Goal: Task Accomplishment & Management: Manage account settings

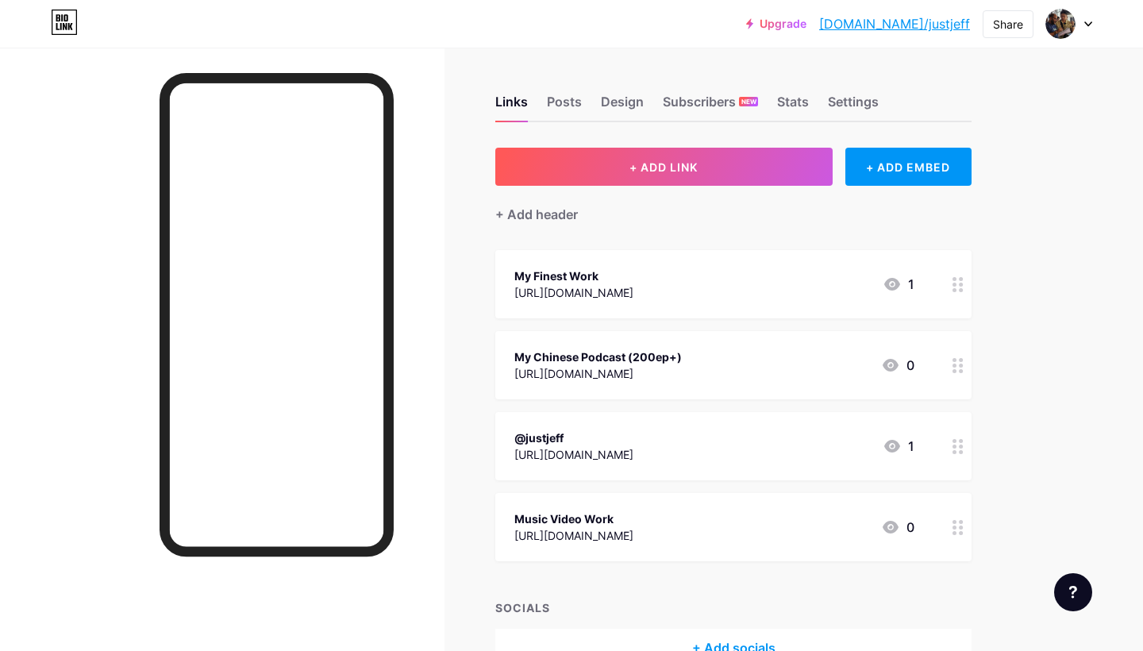
scroll to position [79, 0]
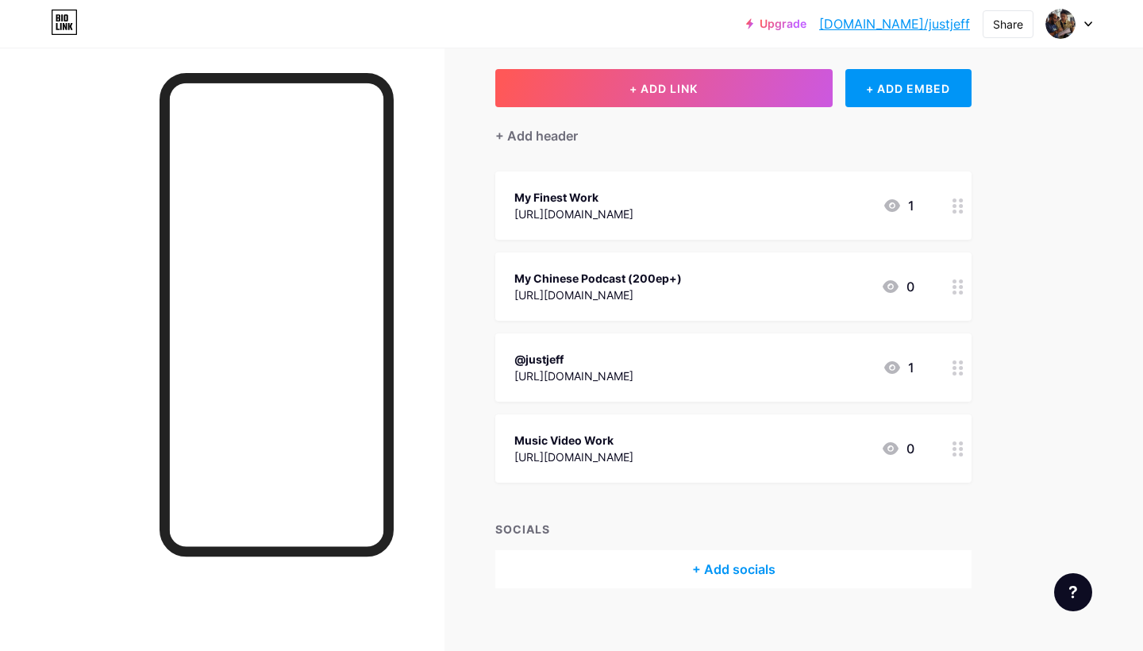
click at [705, 565] on div "+ Add socials" at bounding box center [733, 569] width 476 height 38
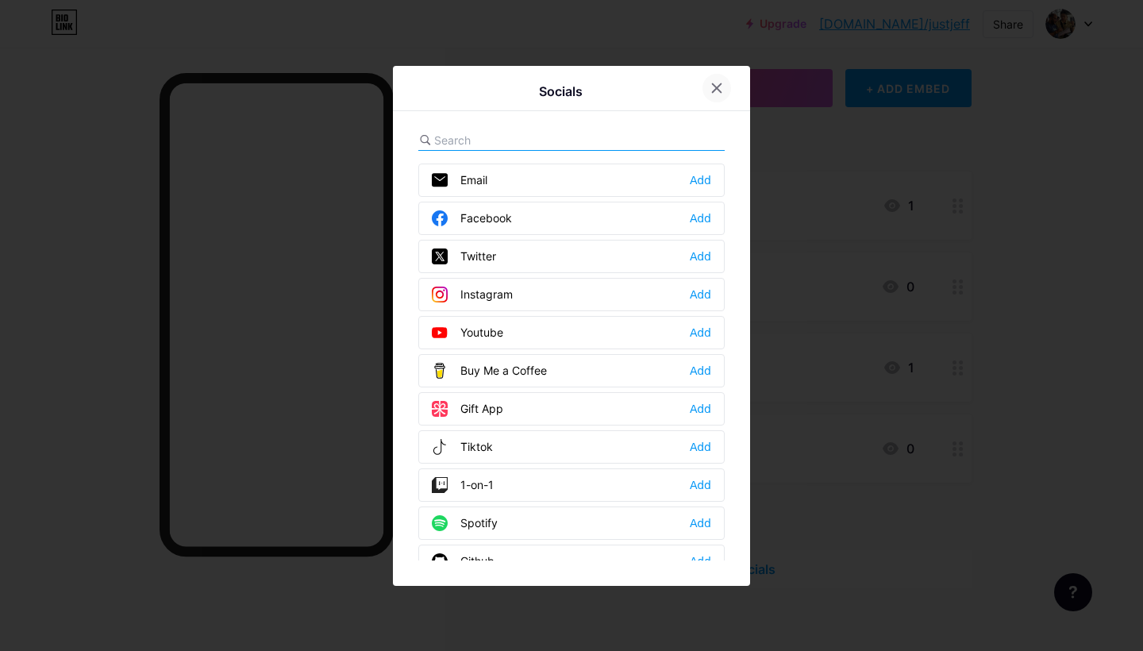
click at [721, 86] on icon at bounding box center [716, 88] width 13 height 13
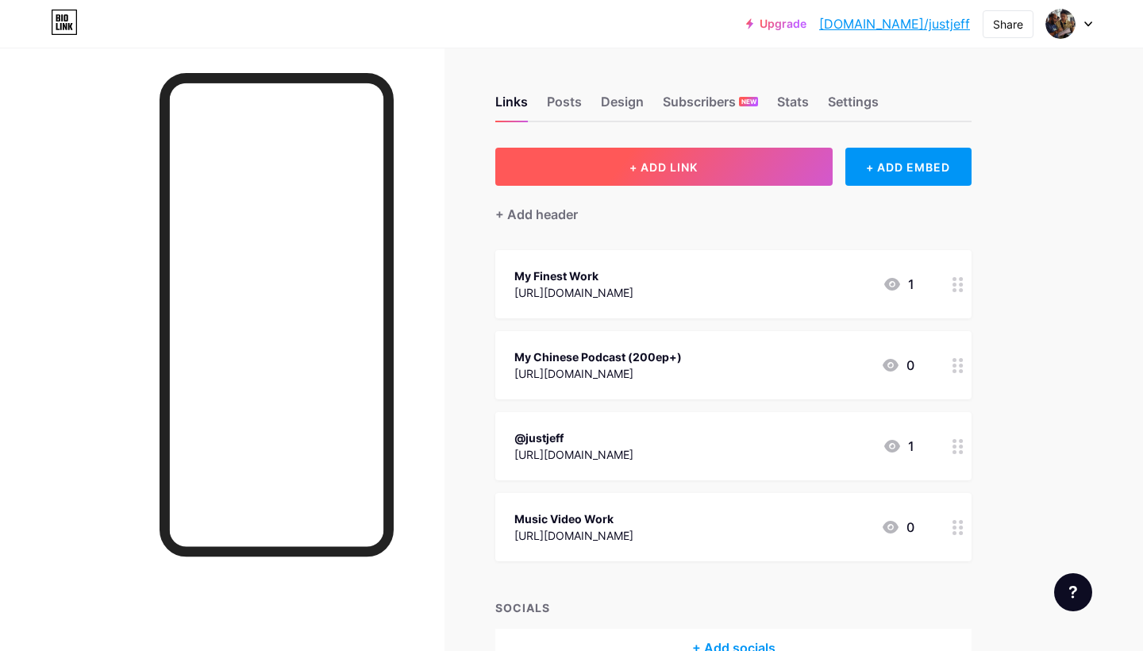
scroll to position [0, 0]
click at [691, 170] on span "+ ADD LINK" at bounding box center [663, 166] width 68 height 13
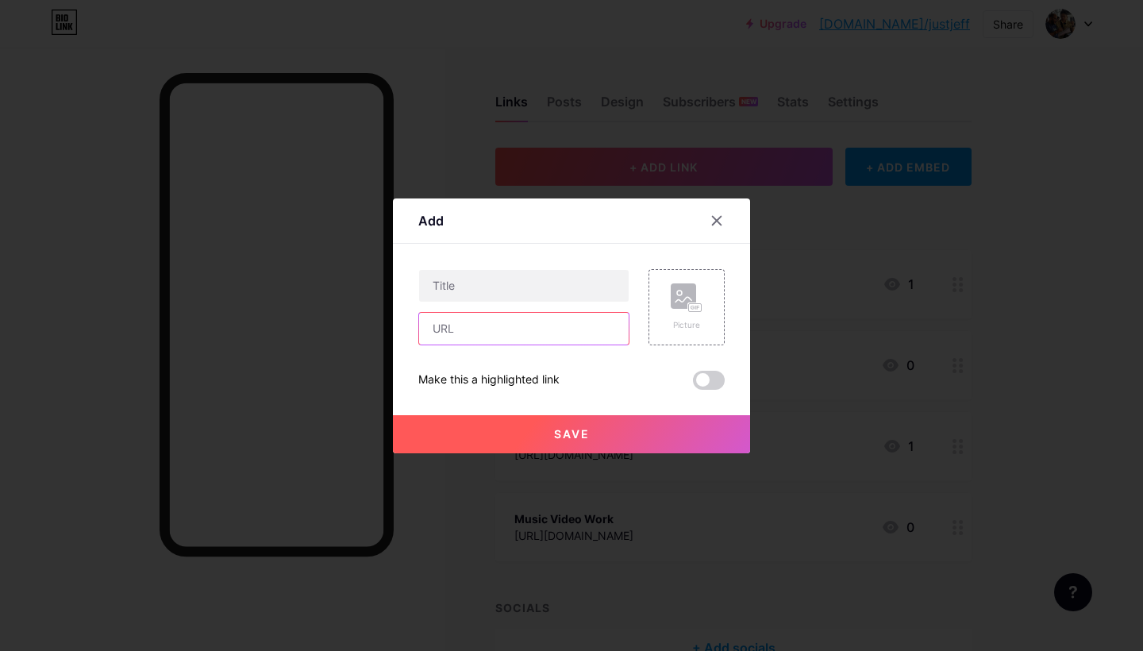
click at [496, 339] on input "text" at bounding box center [523, 329] width 209 height 32
paste input "[URL][DOMAIN_NAME]理茶[PERSON_NAME]"
type input "[URL][DOMAIN_NAME]理茶[PERSON_NAME]"
click at [525, 295] on input "text" at bounding box center [523, 286] width 209 height 32
type input "S"
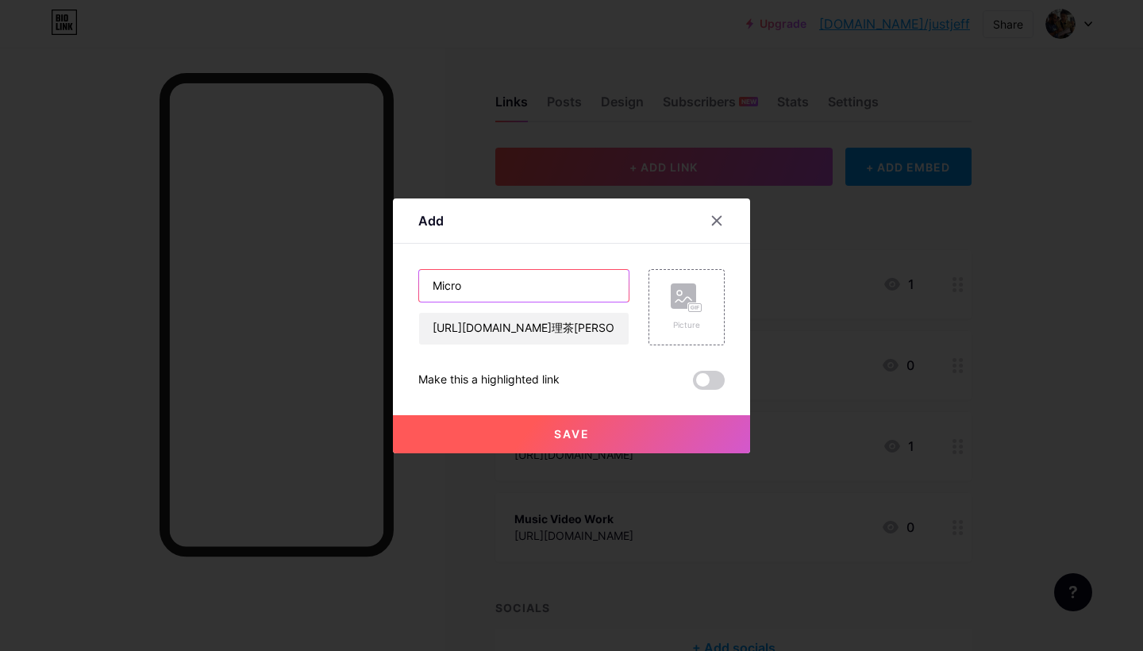
drag, startPoint x: 476, startPoint y: 294, endPoint x: 415, endPoint y: 276, distance: 63.8
click at [415, 276] on div "Add Content YouTube Play YouTube video without leaving your page. ADD Vimeo Pla…" at bounding box center [571, 325] width 357 height 255
paste input "vertical micro drama"
click at [440, 288] on input "vertical micro drama" at bounding box center [523, 286] width 209 height 32
click at [436, 286] on input "India Vertical Micro Drama" at bounding box center [523, 286] width 209 height 32
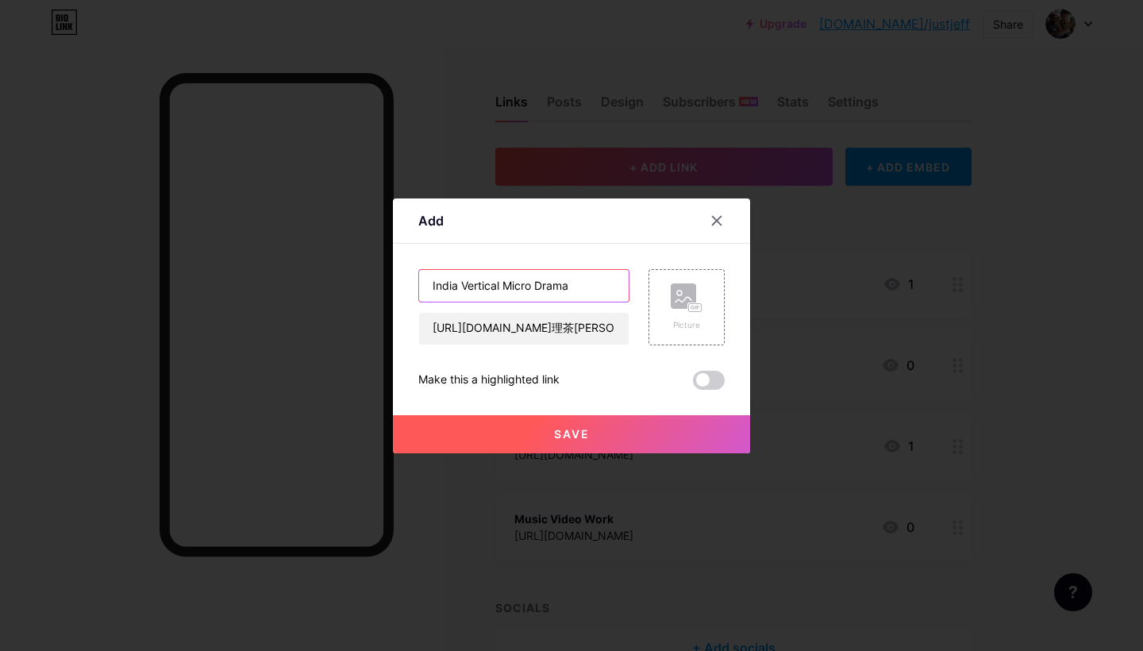
click at [608, 284] on input "India Vertical Micro Drama" at bounding box center [523, 286] width 209 height 32
type input "India Vertical Micro Drama - 印度微短劇"
click at [700, 322] on div "Picture" at bounding box center [687, 325] width 32 height 12
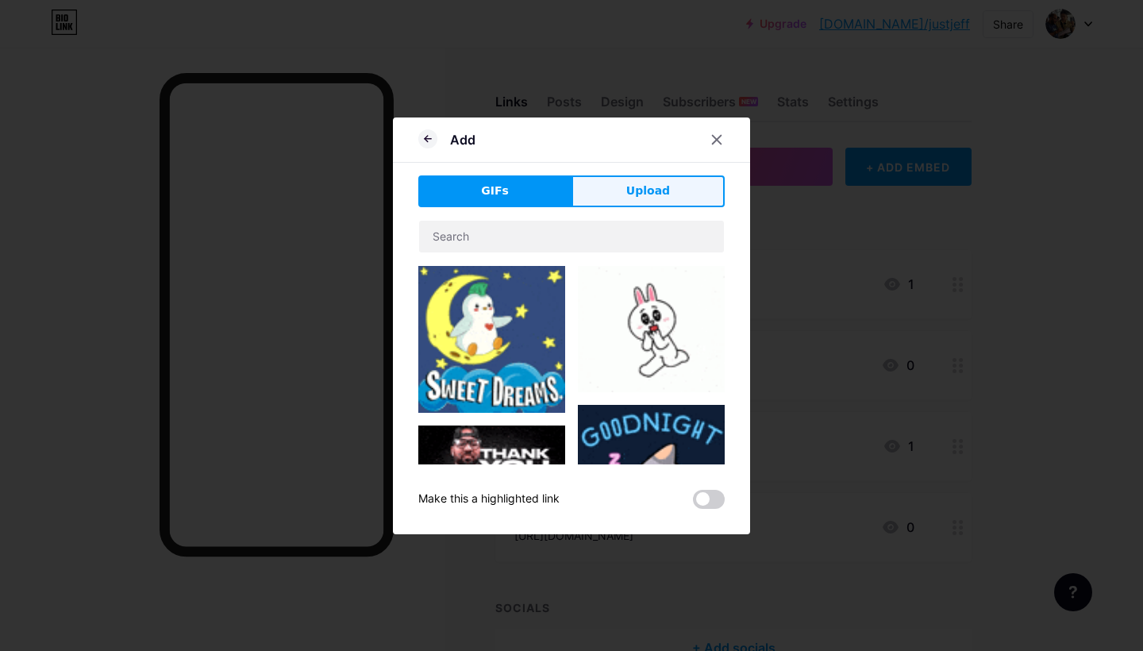
click at [666, 179] on button "Upload" at bounding box center [647, 191] width 153 height 32
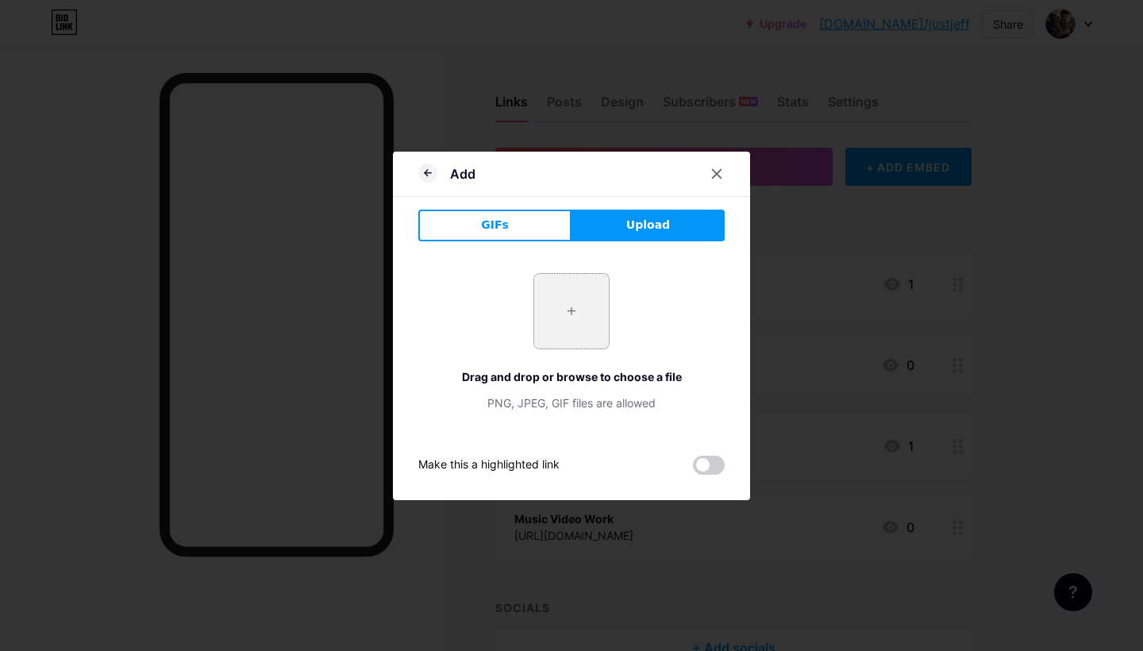
click at [588, 294] on input "file" at bounding box center [571, 311] width 75 height 75
type input "C:\fakepath\eebcbdf2-5da2-415f-9d0b-8db8fc1c6dcb.JPG"
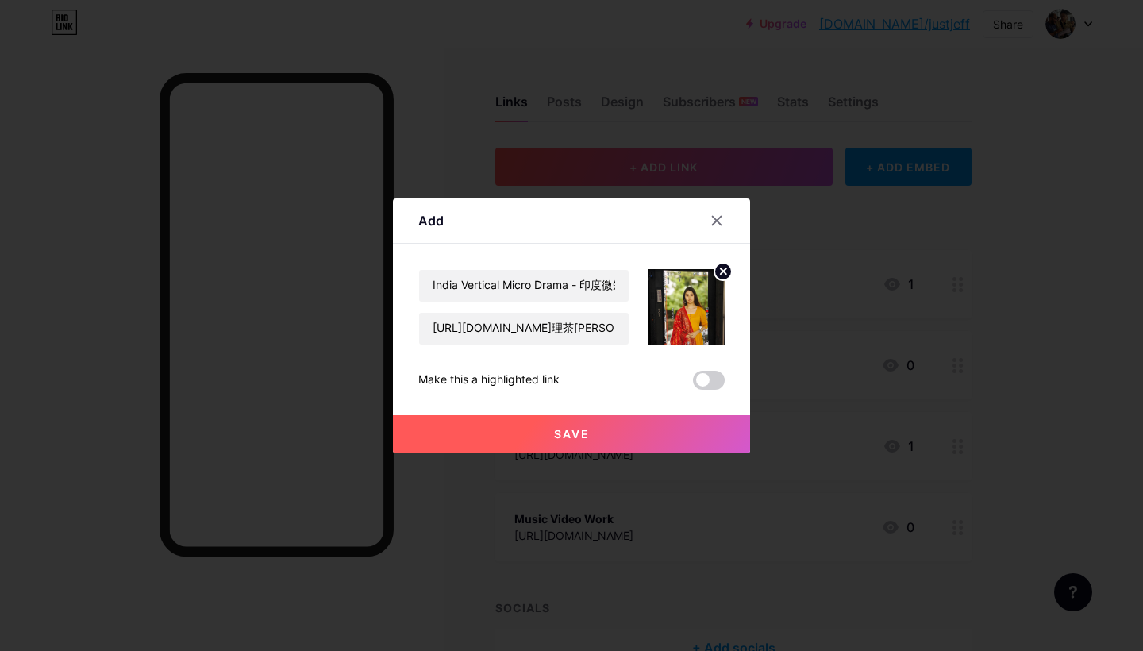
click at [605, 436] on button "Save" at bounding box center [571, 434] width 357 height 38
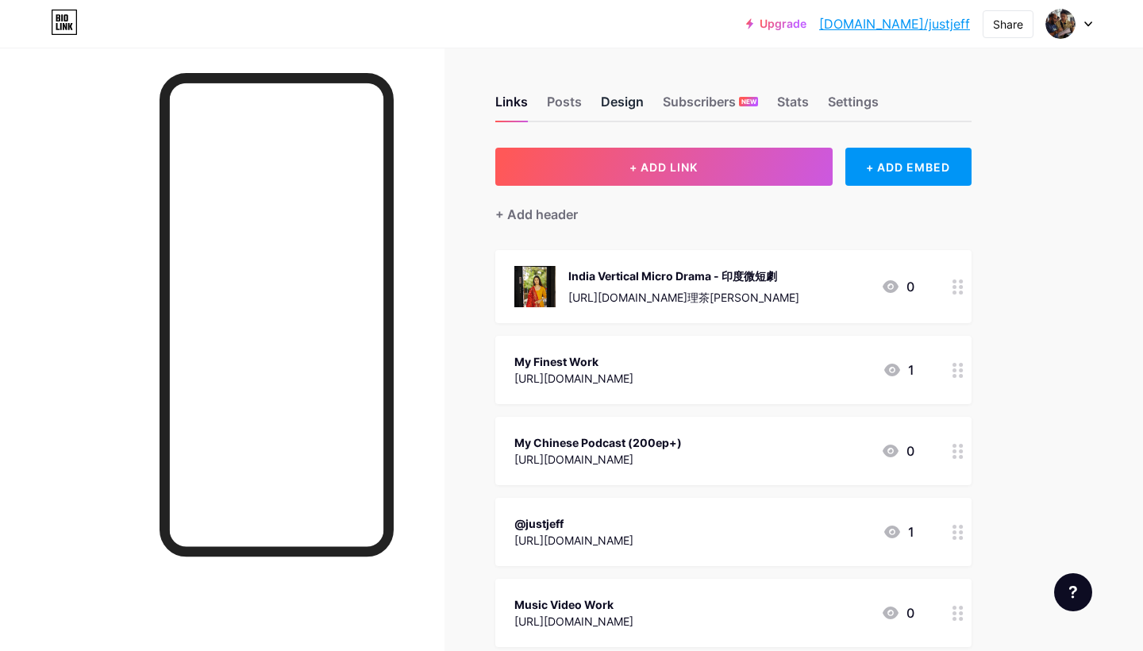
click at [618, 106] on div "Design" at bounding box center [622, 106] width 43 height 29
click at [567, 106] on div "Posts" at bounding box center [564, 106] width 35 height 29
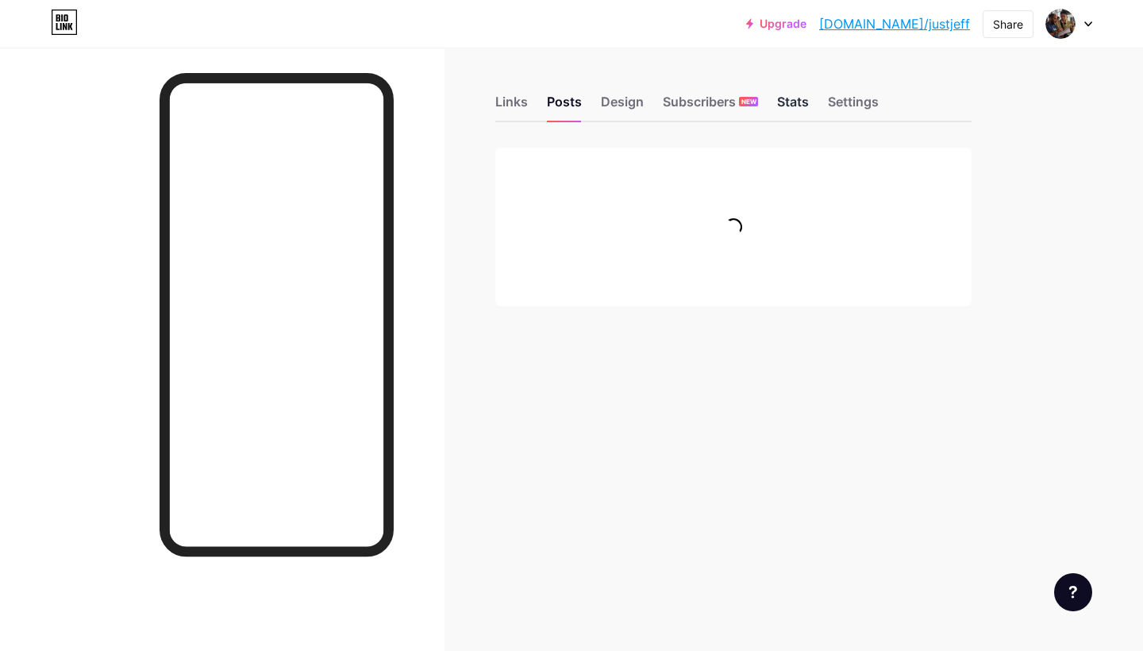
click at [807, 110] on div "Stats" at bounding box center [793, 106] width 32 height 29
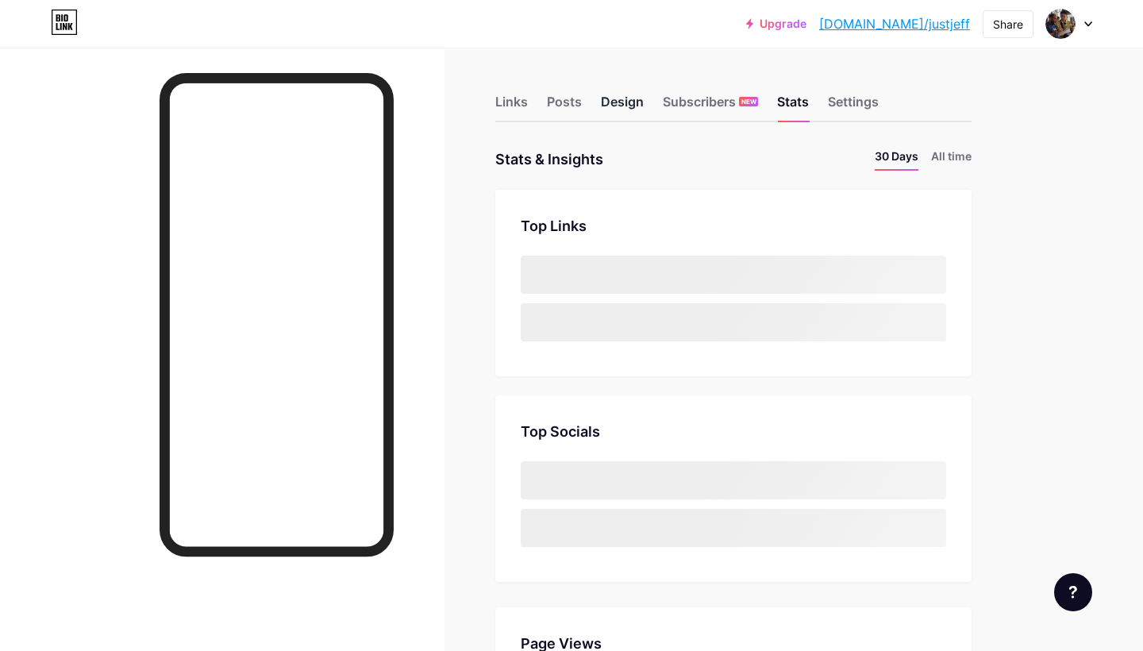
click at [628, 111] on div "Design" at bounding box center [622, 106] width 43 height 29
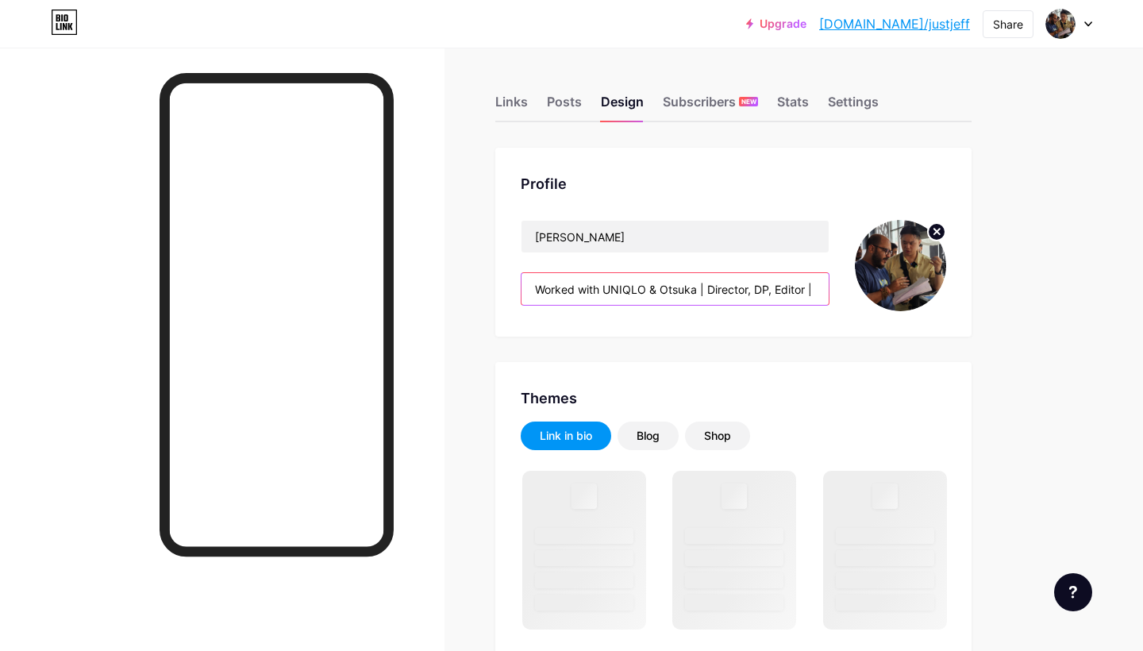
click at [639, 294] on input "Worked with UNIQLO & Otsuka | Director, DP, Editor | TH • IN • TW" at bounding box center [674, 289] width 307 height 32
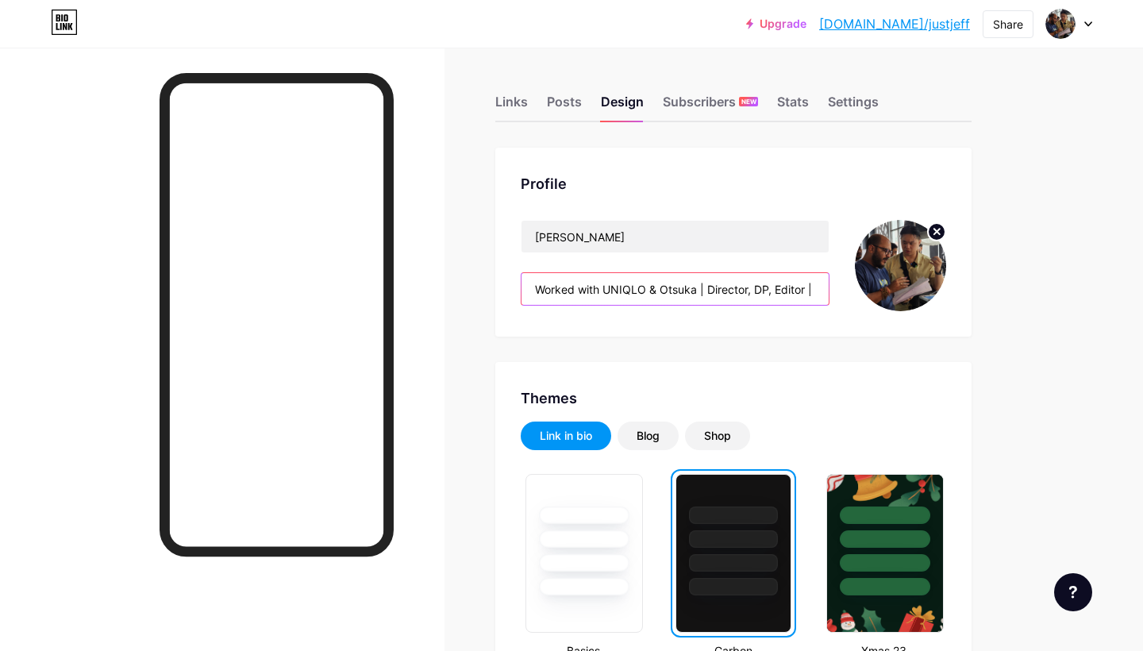
click at [745, 286] on input "Worked with UNIQLO & Otsuka | Director, DP, Editor | TH • IN • TW" at bounding box center [674, 289] width 307 height 32
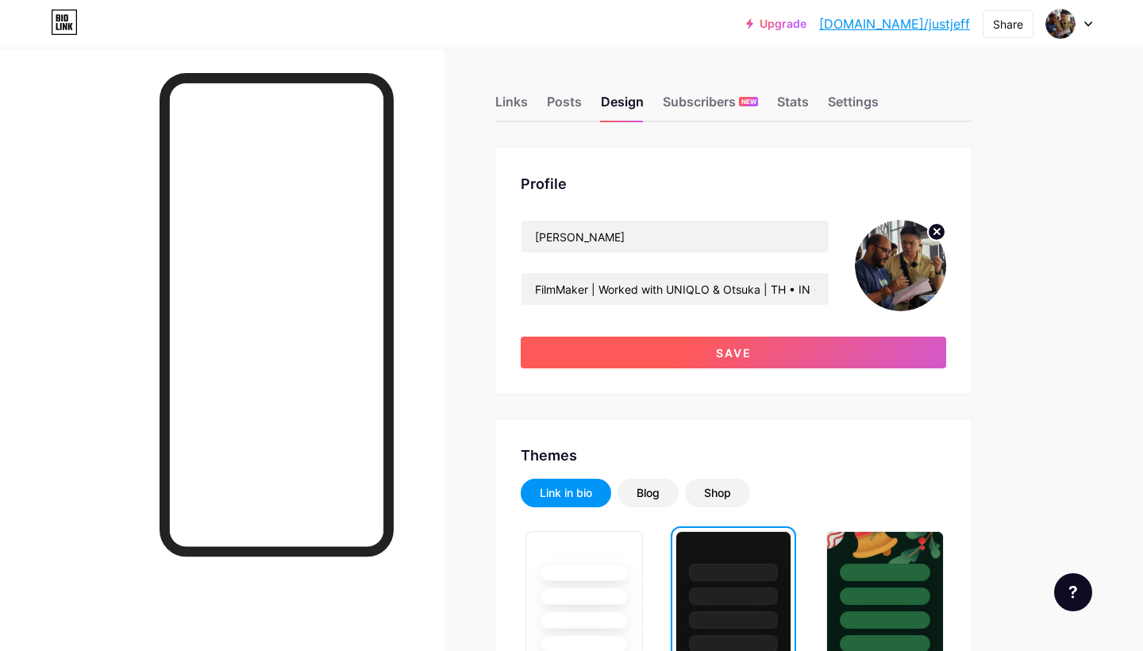
click at [772, 365] on button "Save" at bounding box center [733, 352] width 425 height 32
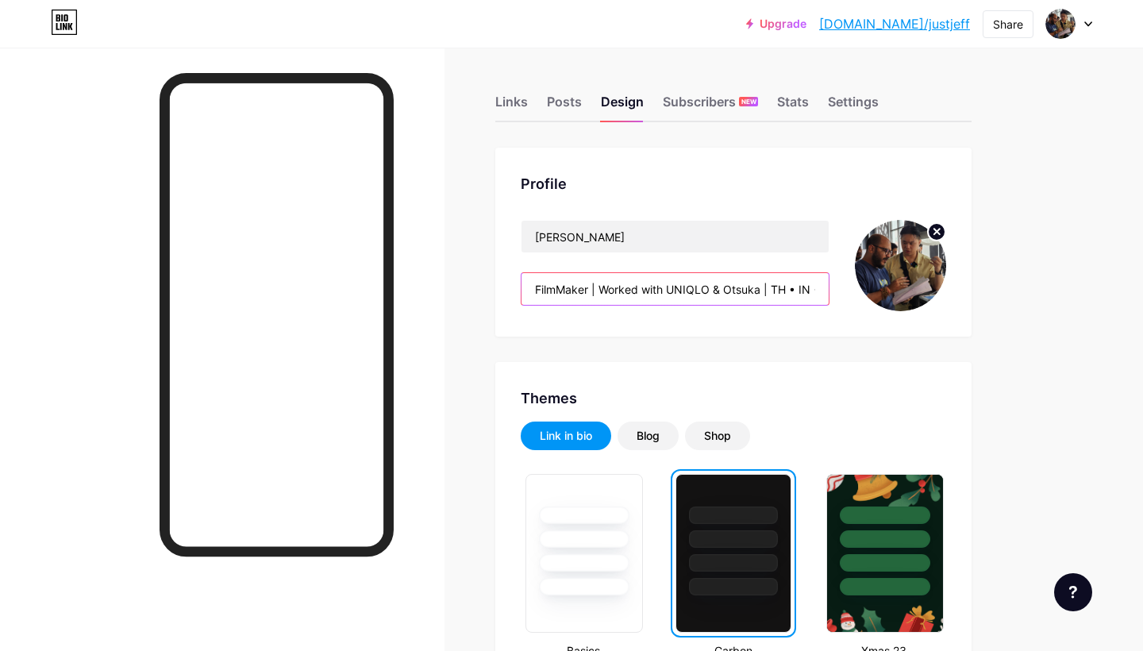
click at [643, 290] on input "FilmMaker | Worked with UNIQLO & Otsuka | TH • IN • TW" at bounding box center [674, 289] width 307 height 32
drag, startPoint x: 770, startPoint y: 290, endPoint x: 891, endPoint y: 297, distance: 121.6
click at [891, 297] on div "[PERSON_NAME] FilmMaker | Worked with UNIQLO & [PERSON_NAME] | TH • IN • TW" at bounding box center [733, 265] width 425 height 91
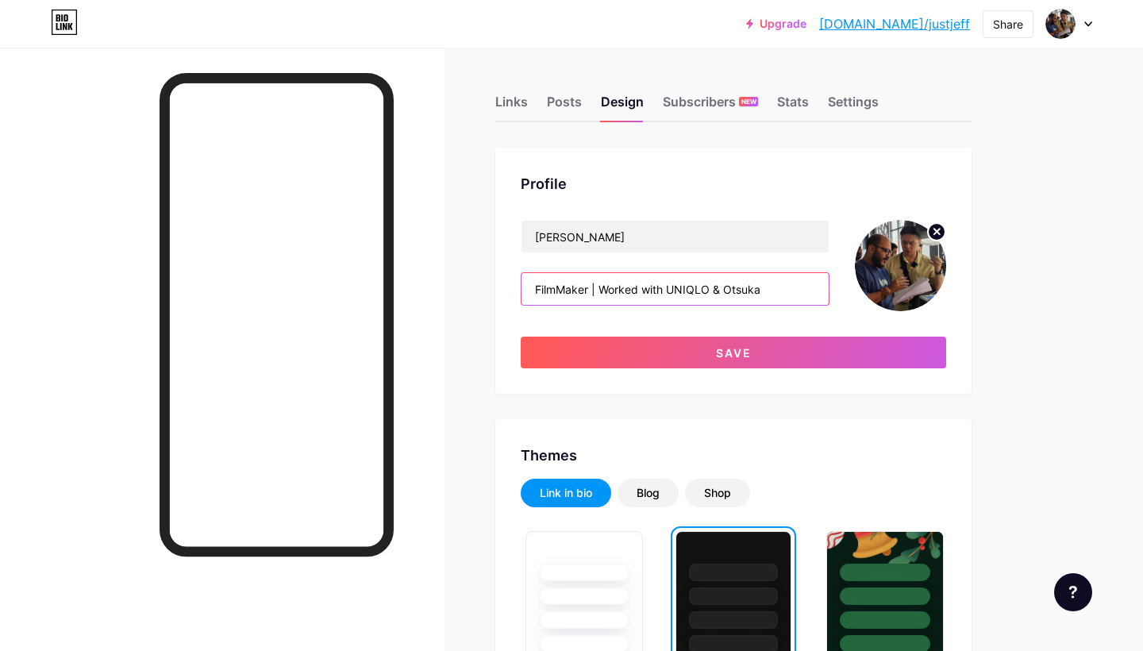
click at [535, 288] on input "FilmMaker | Worked with UNIQLO & Otsuka" at bounding box center [674, 289] width 307 height 32
paste input "TH • IN • TW"
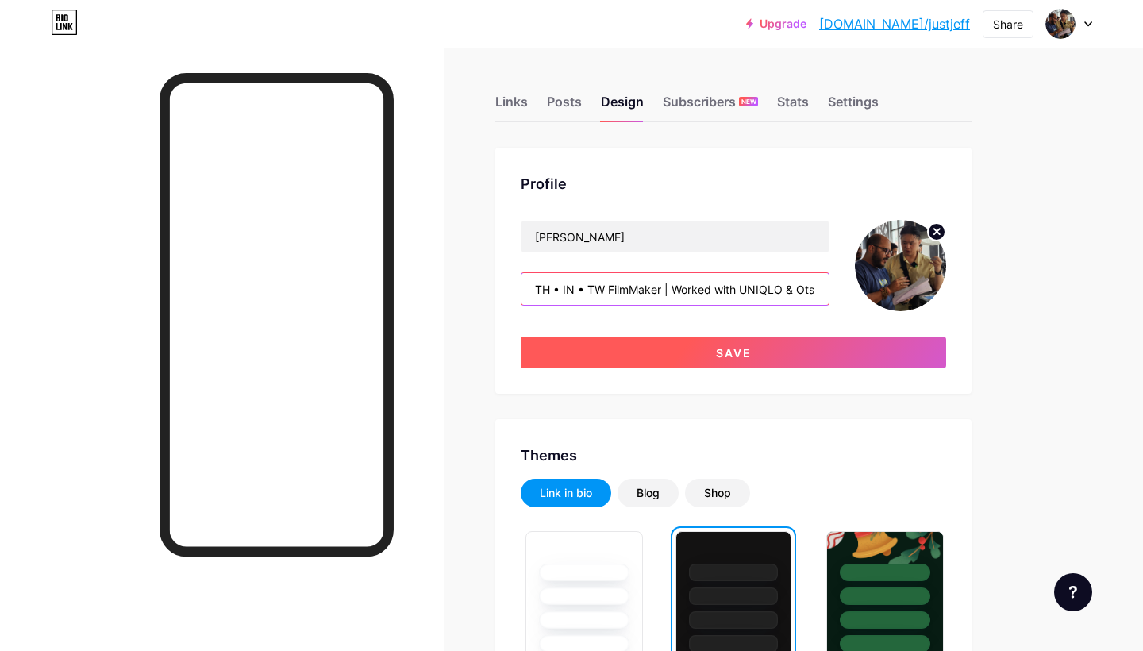
type input "TH • IN • TW FilmMaker | Worked with UNIQLO & Otsuka"
click at [740, 352] on span "Save" at bounding box center [734, 352] width 36 height 13
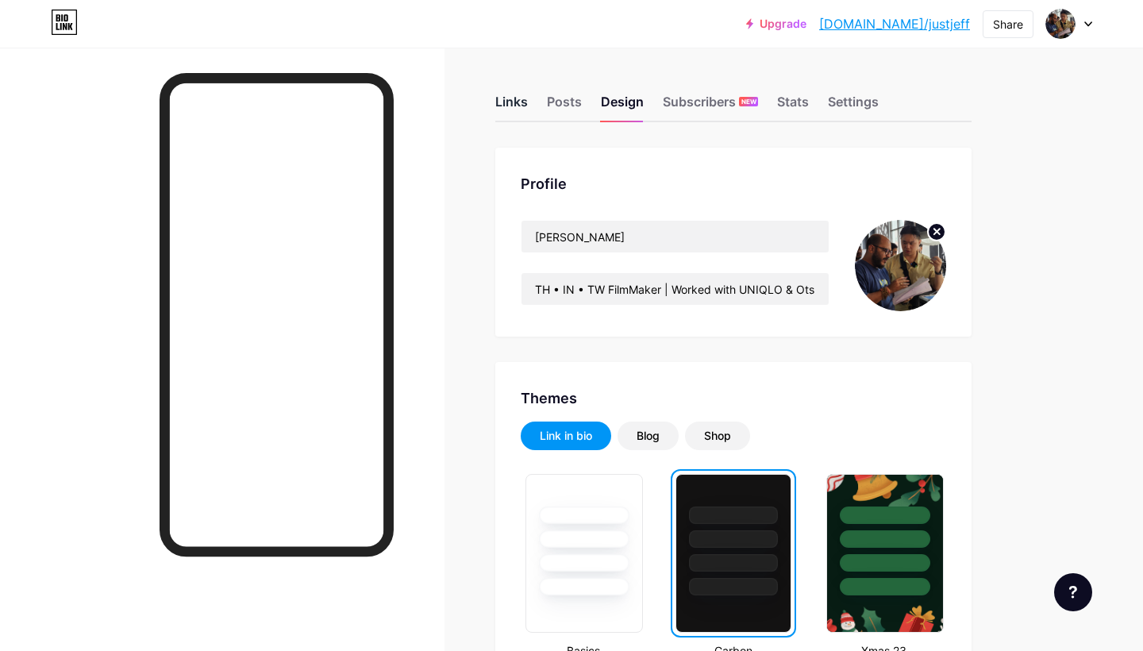
click at [506, 102] on div "Links" at bounding box center [511, 106] width 33 height 29
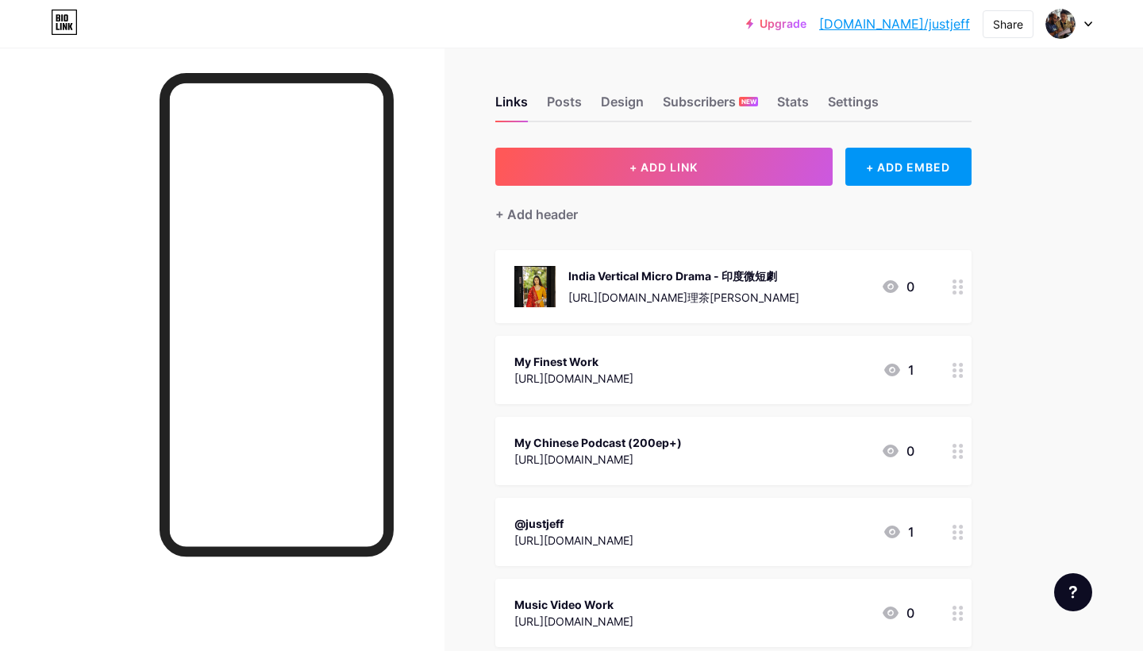
click at [705, 293] on div "[URL][DOMAIN_NAME]理茶[PERSON_NAME]" at bounding box center [683, 297] width 231 height 17
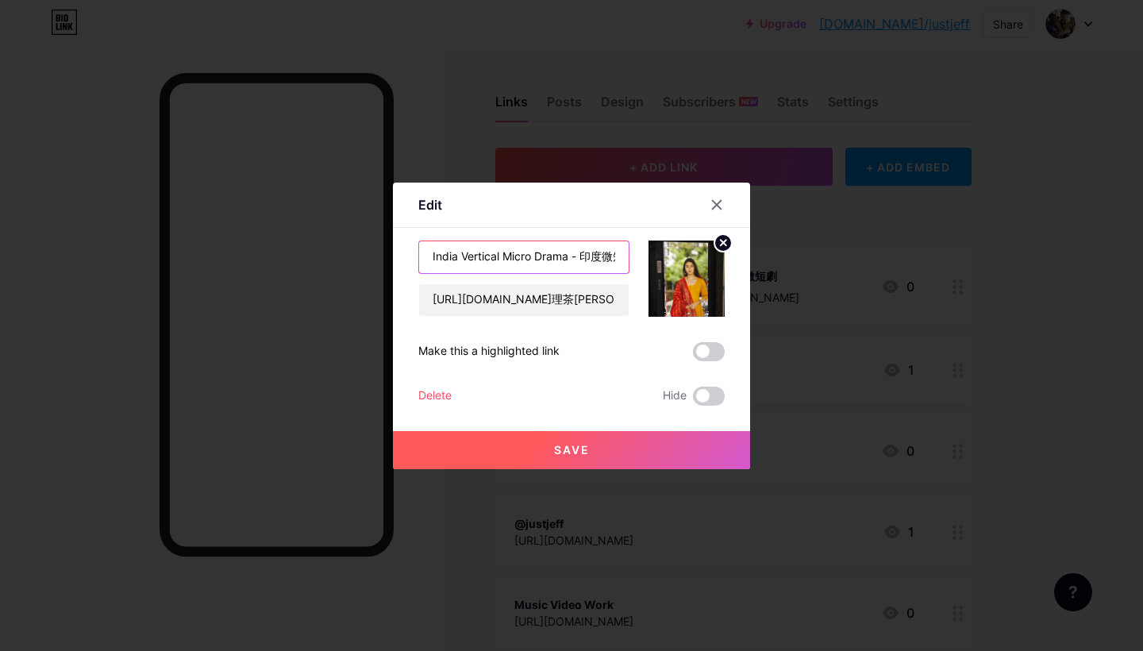
click at [582, 256] on input "India Vertical Micro Drama - 印度微短劇" at bounding box center [523, 257] width 209 height 32
type input "India Vertical Micro Drama - 印度微短劇"
click at [590, 448] on button "Save" at bounding box center [571, 450] width 357 height 38
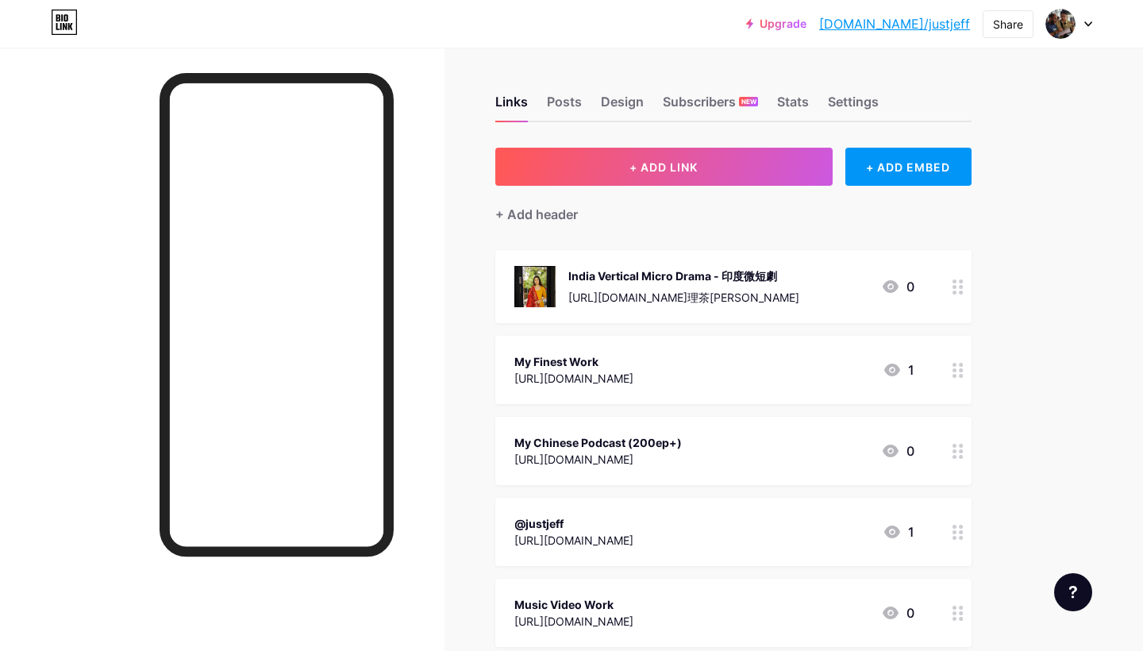
click at [759, 276] on div "India Vertical Micro Drama - 印度微短劇" at bounding box center [683, 275] width 231 height 17
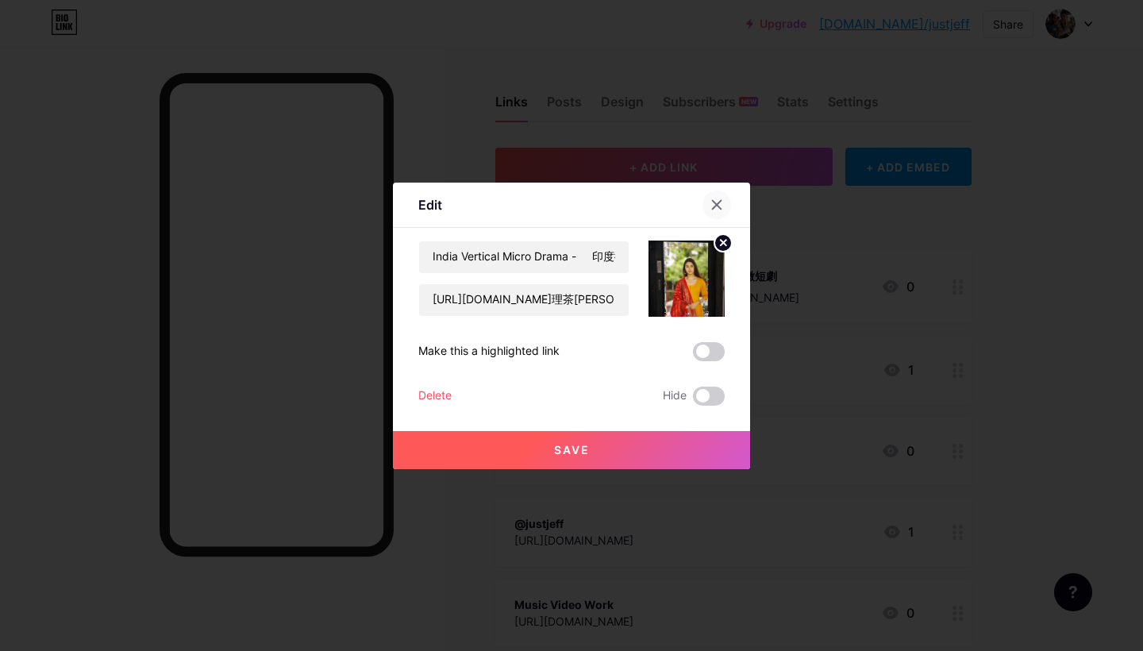
click at [726, 208] on div at bounding box center [716, 204] width 29 height 29
